Goal: Task Accomplishment & Management: Manage account settings

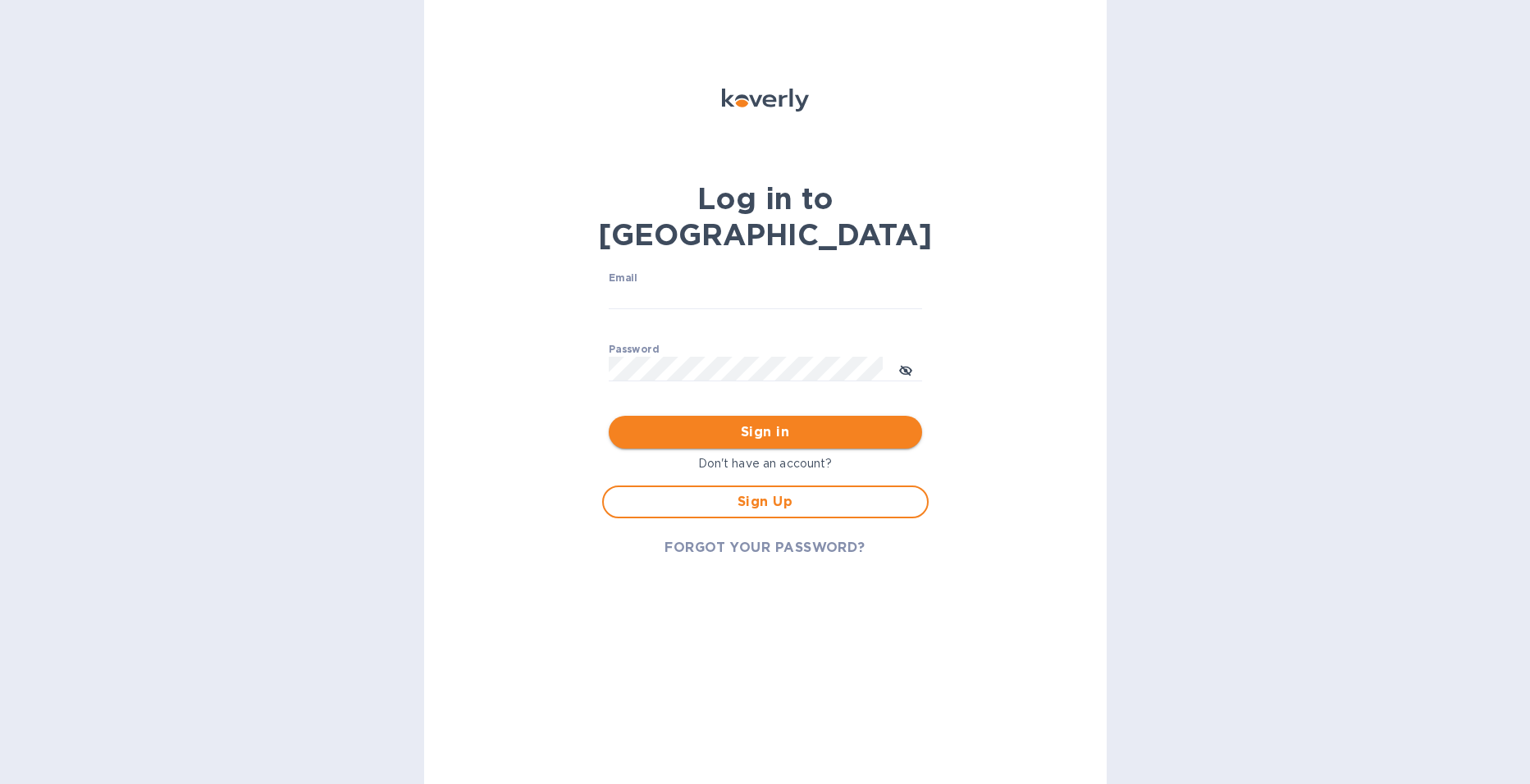
type input "[PERSON_NAME][EMAIL_ADDRESS][PERSON_NAME][DOMAIN_NAME]"
click at [766, 423] on span "Sign in" at bounding box center [765, 432] width 287 height 20
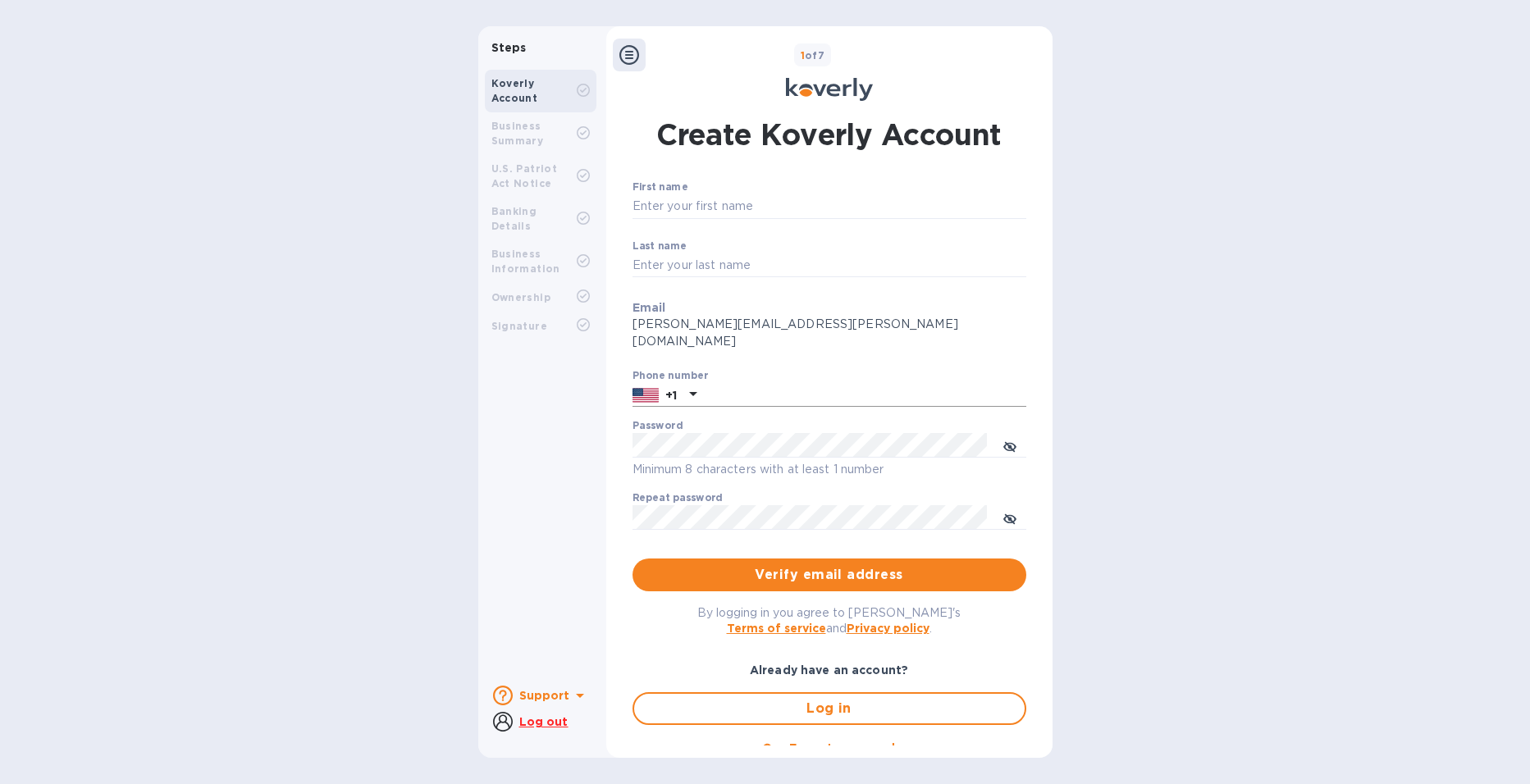
type input "[PERSON_NAME][EMAIL_ADDRESS][PERSON_NAME][DOMAIN_NAME]"
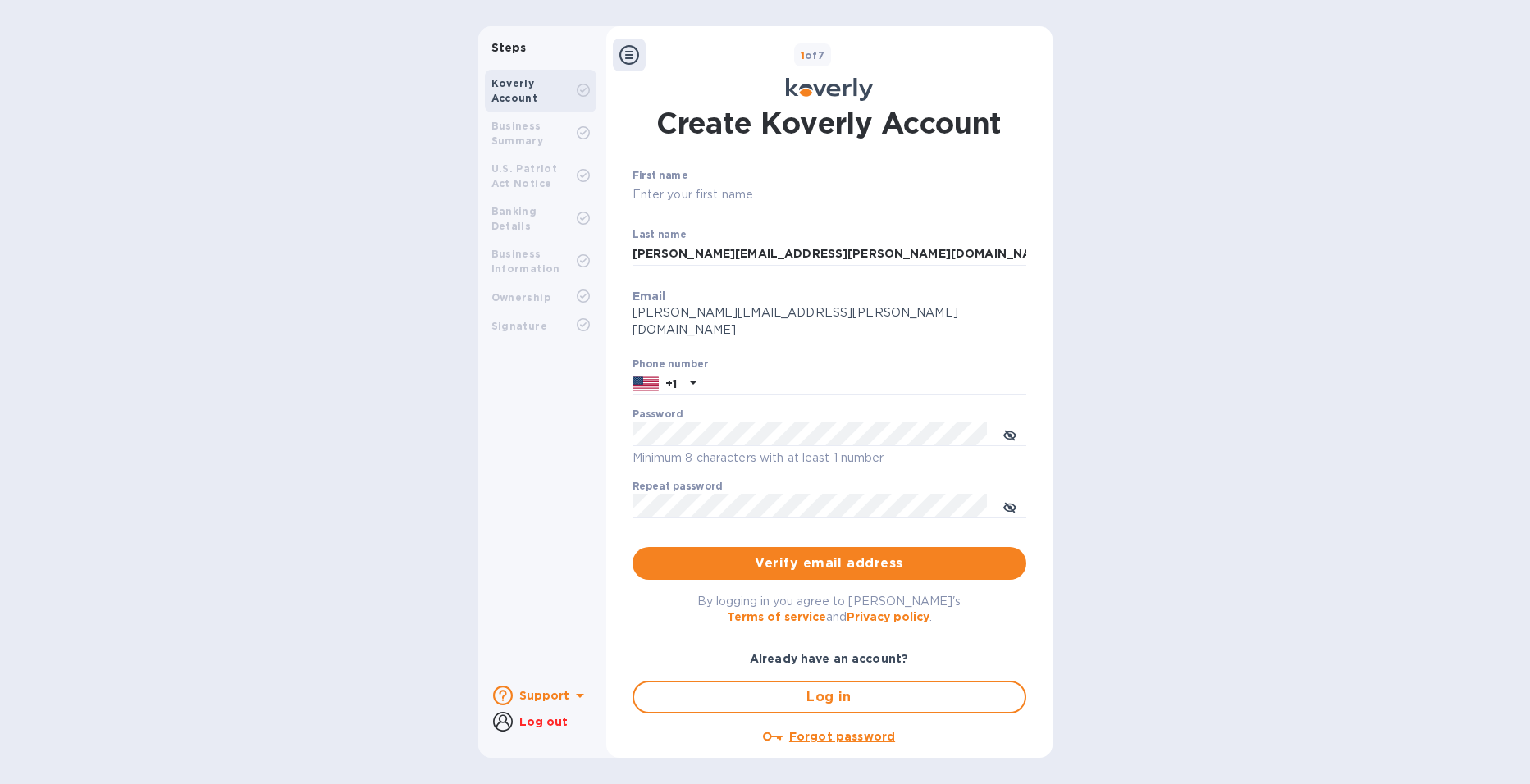
scroll to position [18, 0]
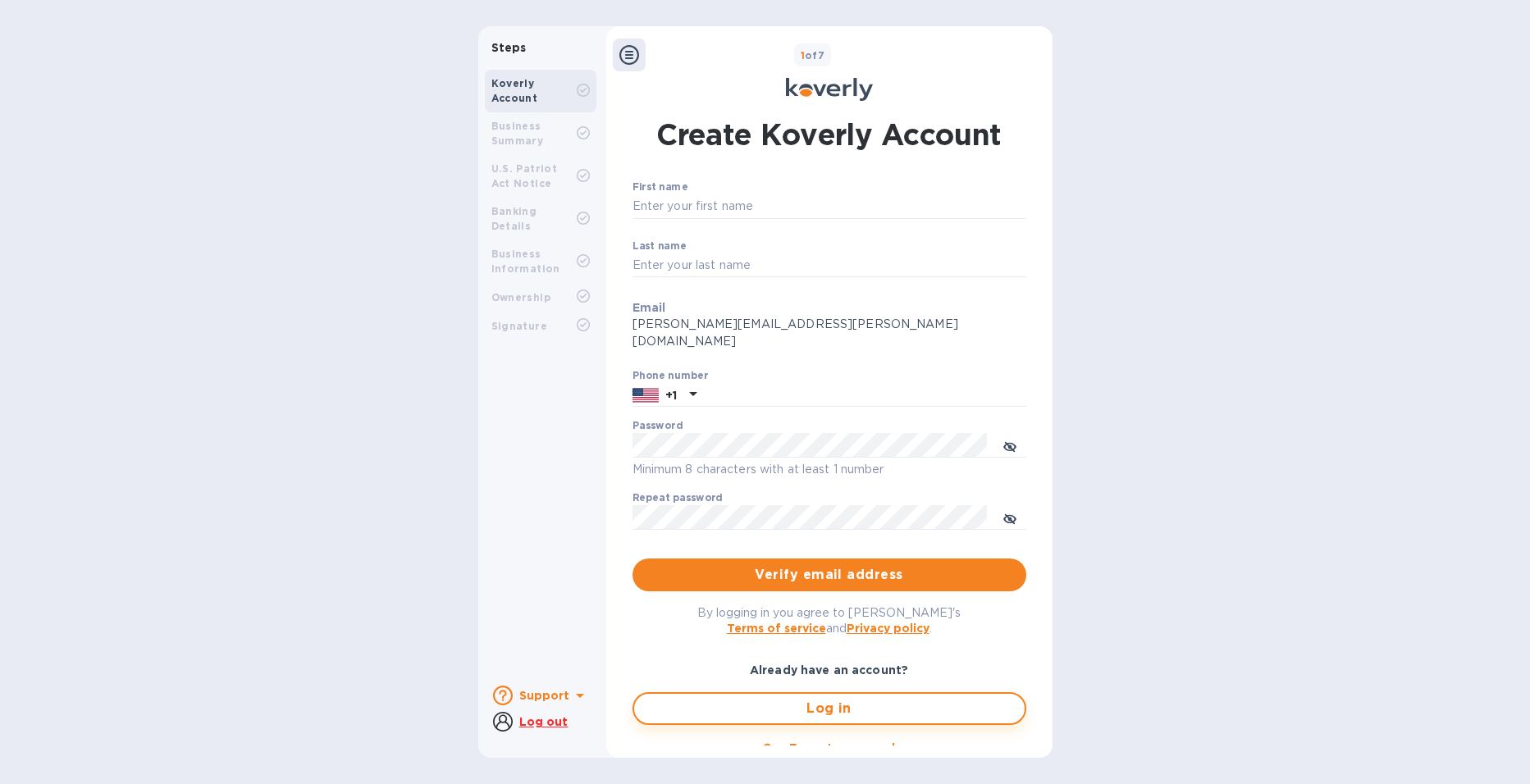
type input "[PERSON_NAME][EMAIL_ADDRESS][PERSON_NAME][DOMAIN_NAME]"
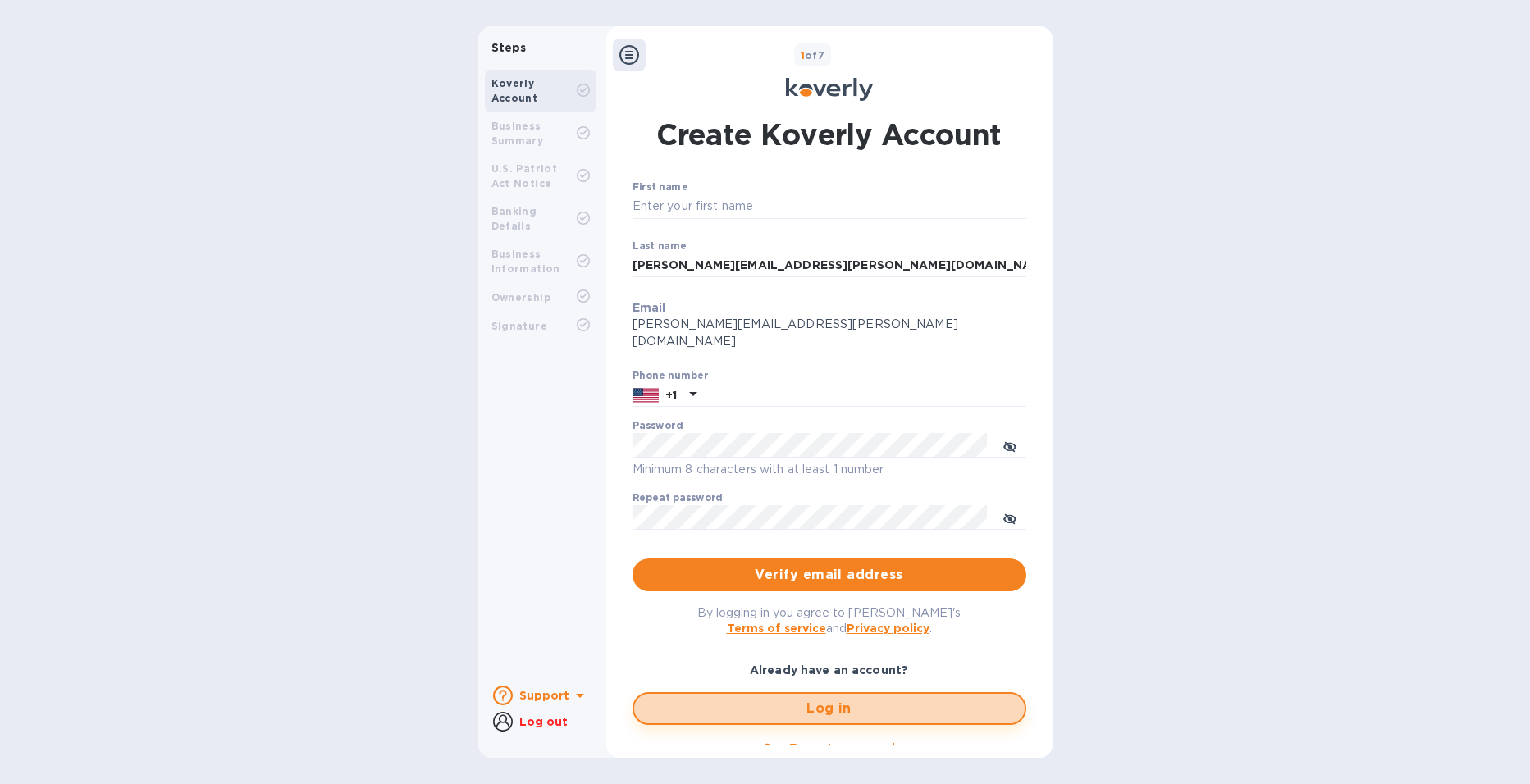
click at [814, 699] on span "Log in" at bounding box center [829, 708] width 364 height 20
